Goal: Task Accomplishment & Management: Manage account settings

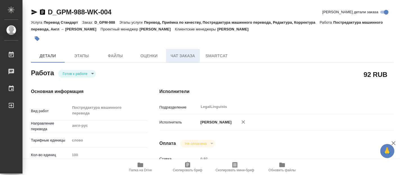
type textarea "x"
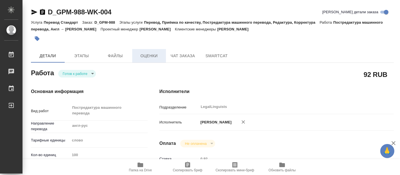
type textarea "x"
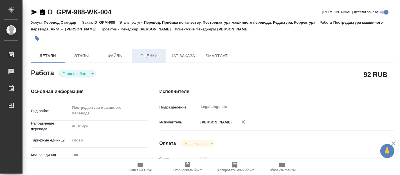
type textarea "x"
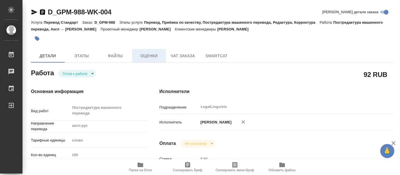
type textarea "x"
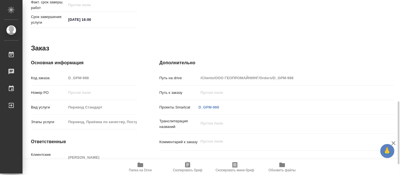
scroll to position [311, 0]
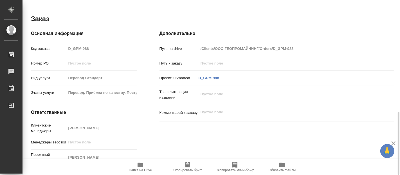
click at [105, 19] on div "Основная информация Код заказа D_GPM-988 Номер РО Вид услуги Перевод Стандарт Э…" at bounding box center [84, 98] width 129 height 159
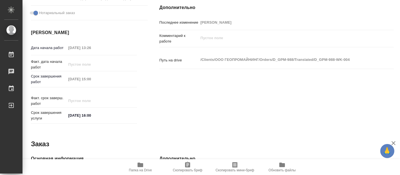
scroll to position [60, 0]
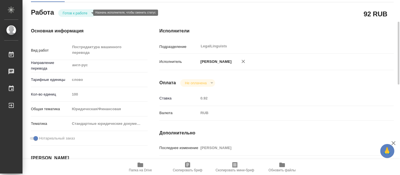
click at [86, 11] on body "🙏 .cls-1 fill:#fff; AWATERA [PERSON_NAME] 0 Чаты График Выйти D_GPM-988-WK-004 …" at bounding box center [200, 87] width 400 height 175
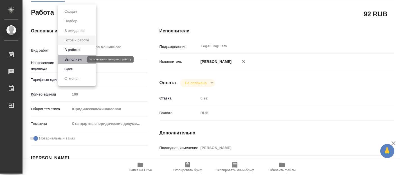
click at [70, 59] on button "Выполнен" at bounding box center [73, 59] width 21 height 6
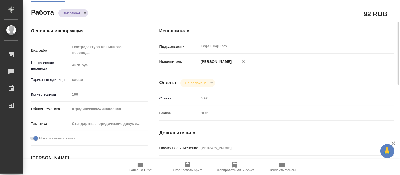
type textarea "x"
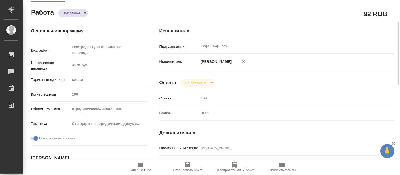
type textarea "x"
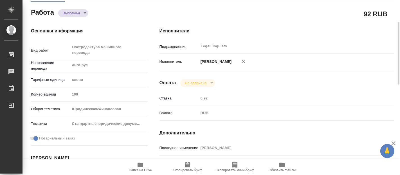
type textarea "x"
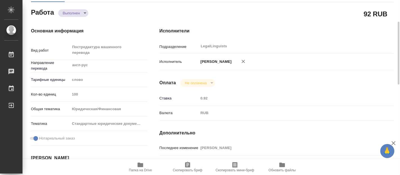
type textarea "x"
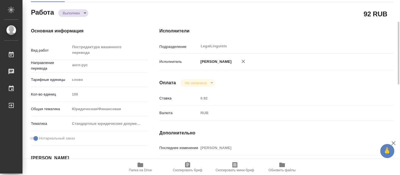
click at [139, 169] on span "Папка на Drive" at bounding box center [140, 170] width 23 height 4
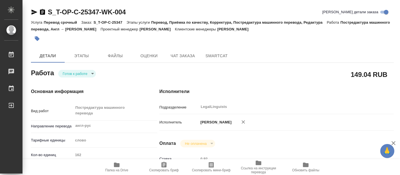
click at [119, 157] on icon "button" at bounding box center [116, 164] width 7 height 7
